Goal: Task Accomplishment & Management: Use online tool/utility

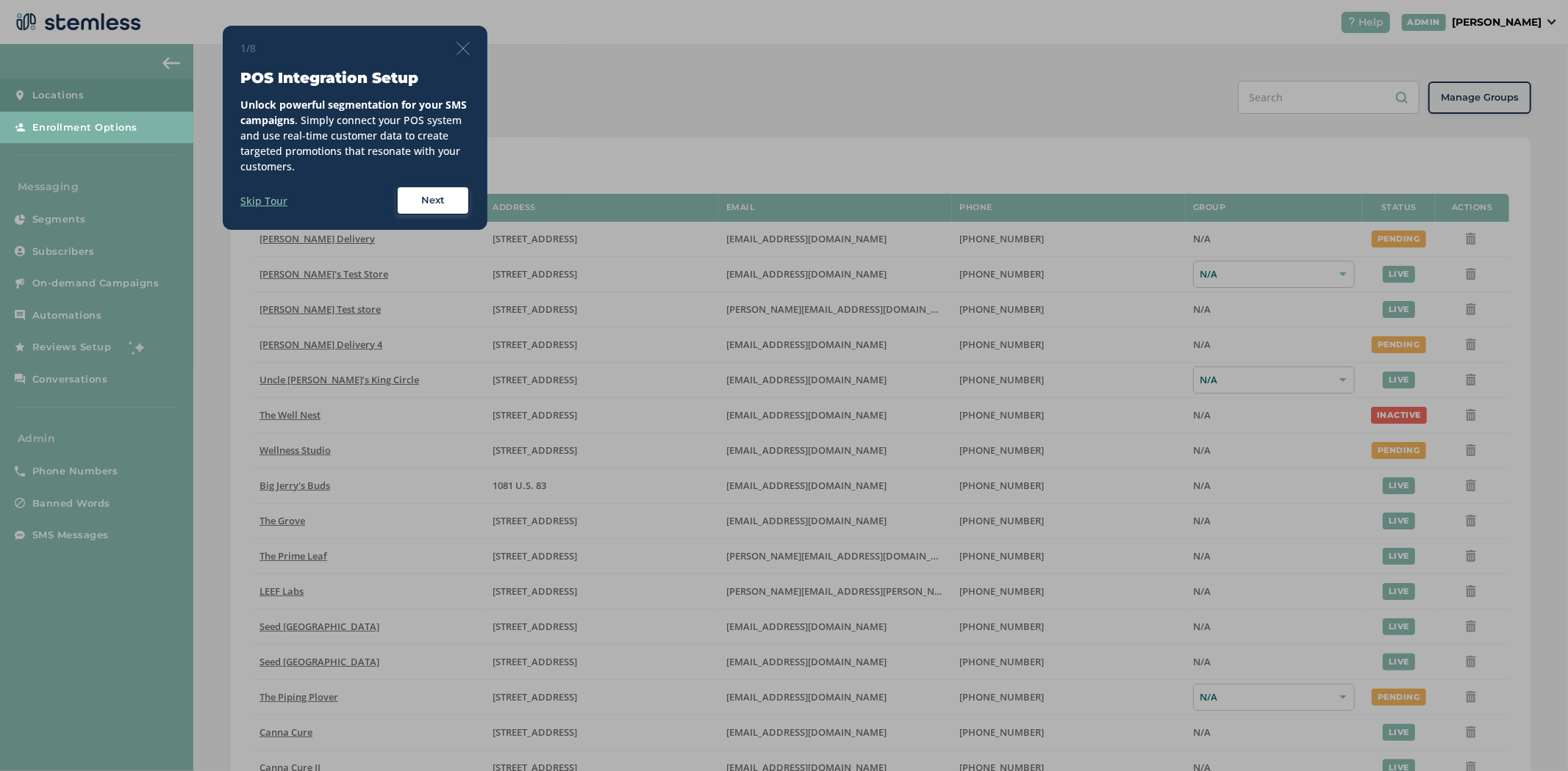
click at [468, 45] on img at bounding box center [463, 48] width 13 height 13
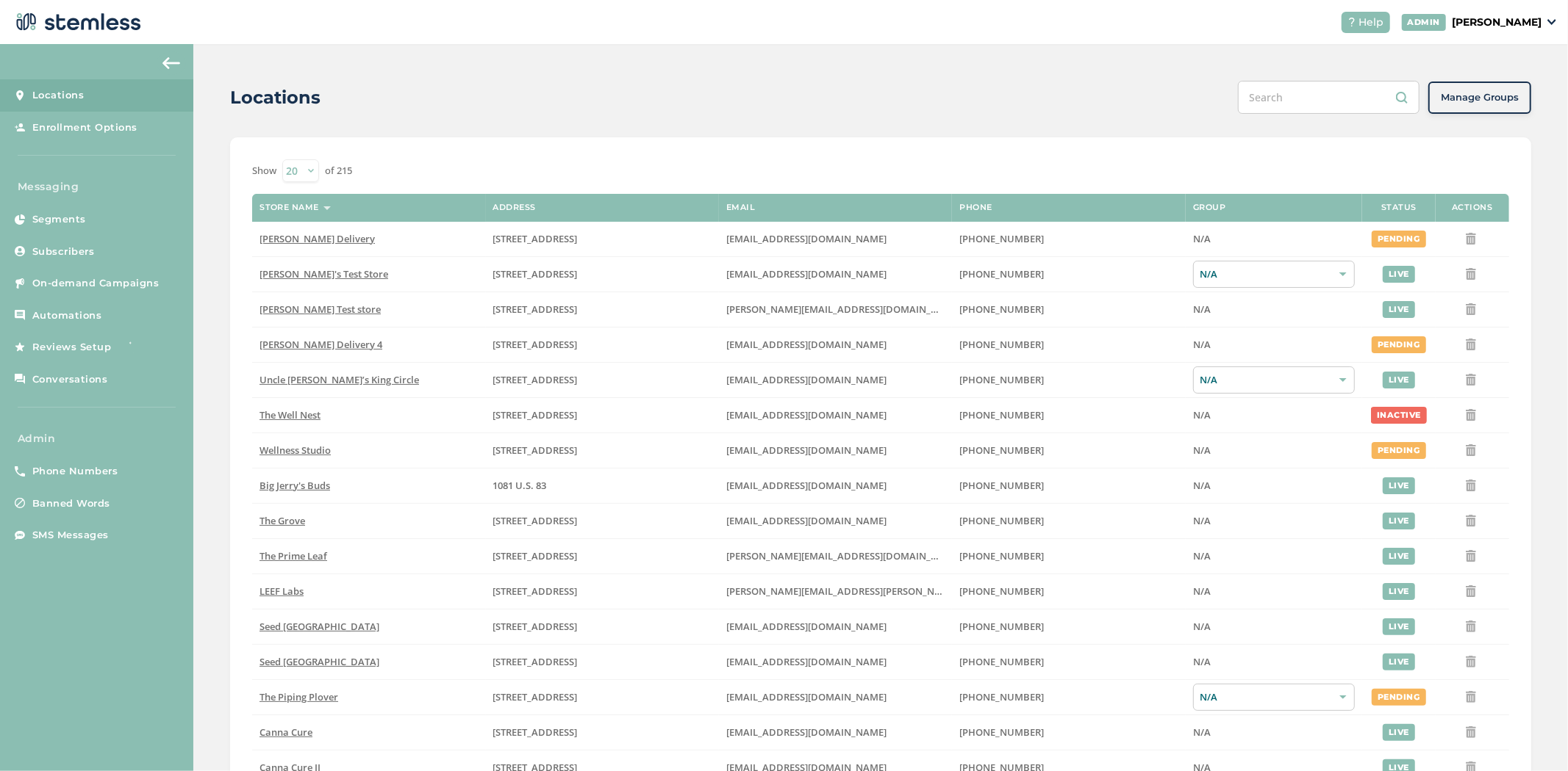
click at [1528, 19] on p "[PERSON_NAME]" at bounding box center [1497, 22] width 90 height 16
click at [1489, 104] on span "Impersonate" at bounding box center [1504, 107] width 72 height 15
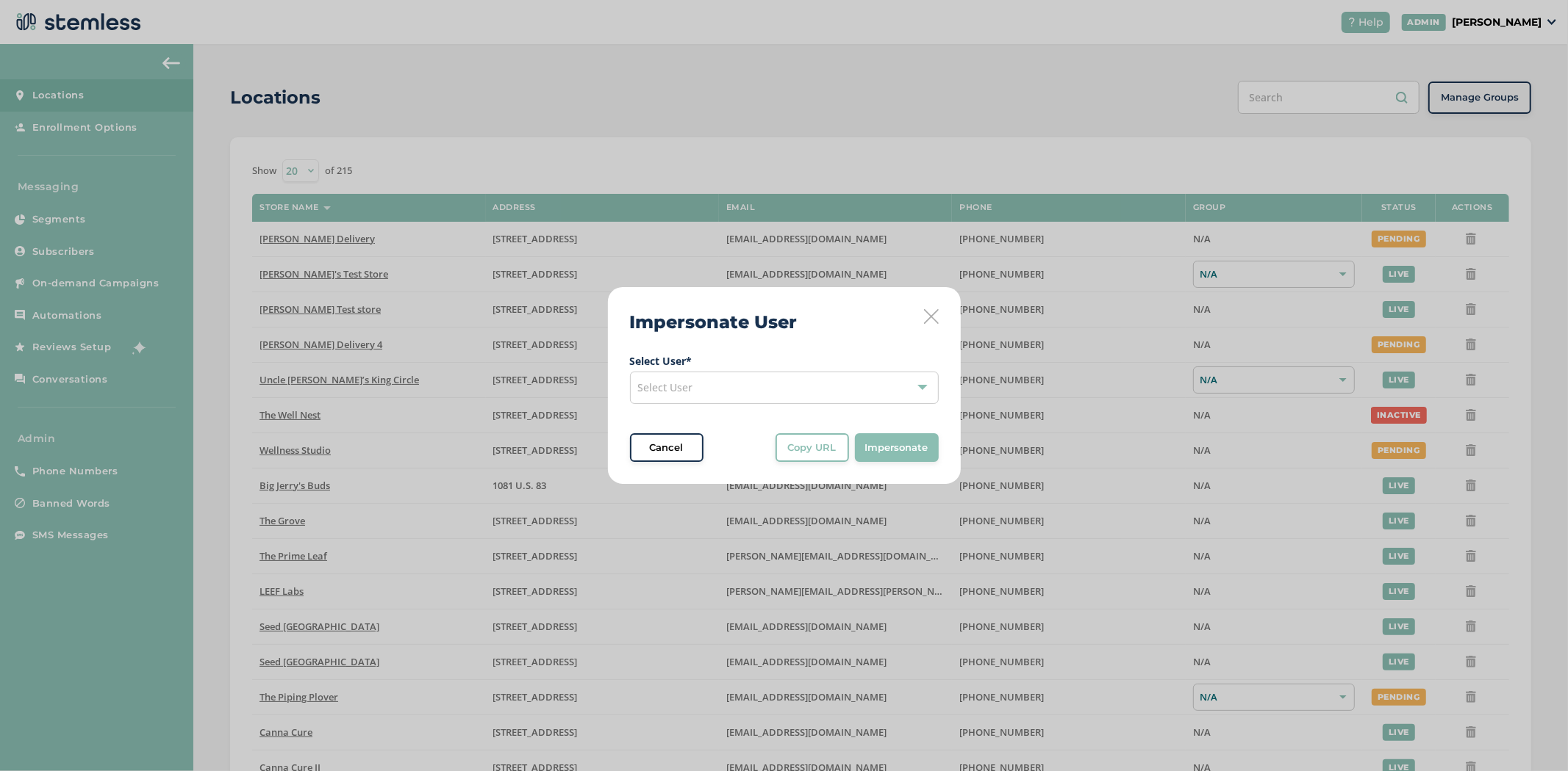
click at [709, 392] on div "Select User" at bounding box center [784, 388] width 309 height 32
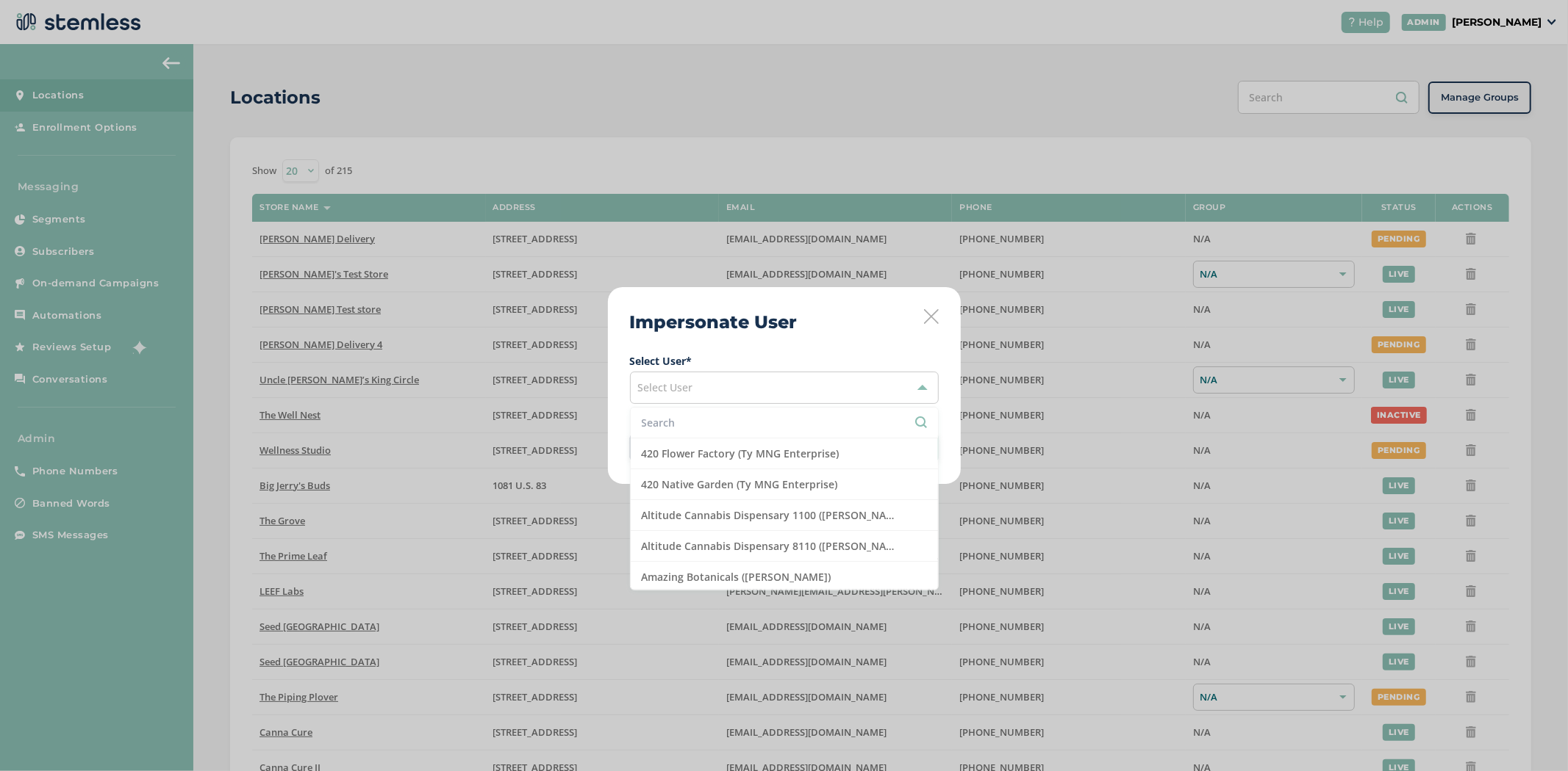
click at [706, 417] on input "text" at bounding box center [784, 422] width 285 height 16
type input "br"
click at [805, 513] on li "[PERSON_NAME]'s Test Store (test vendor2)" at bounding box center [784, 515] width 307 height 31
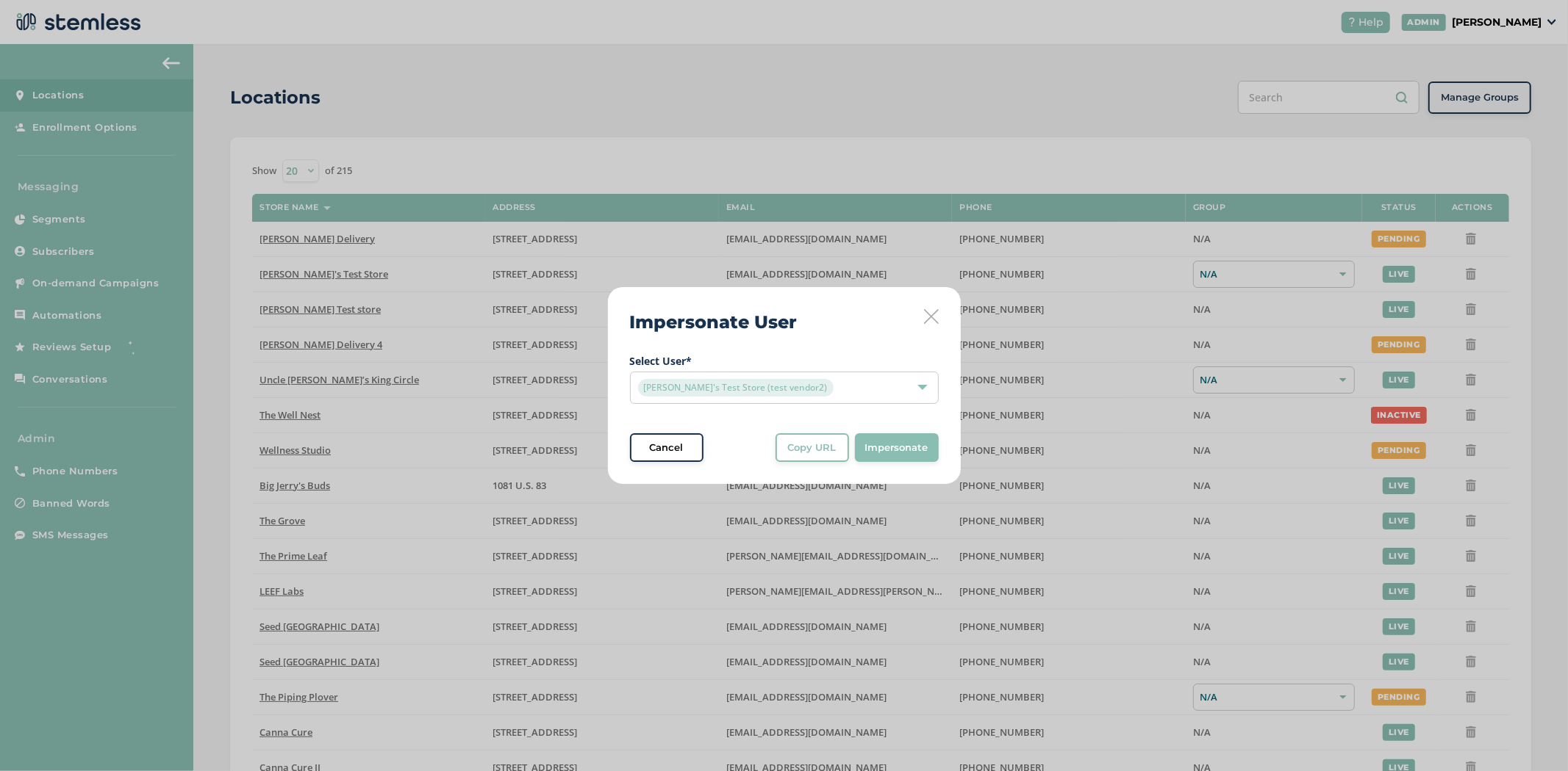
click at [874, 444] on span "Impersonate" at bounding box center [897, 448] width 63 height 15
